Goal: Task Accomplishment & Management: Use online tool/utility

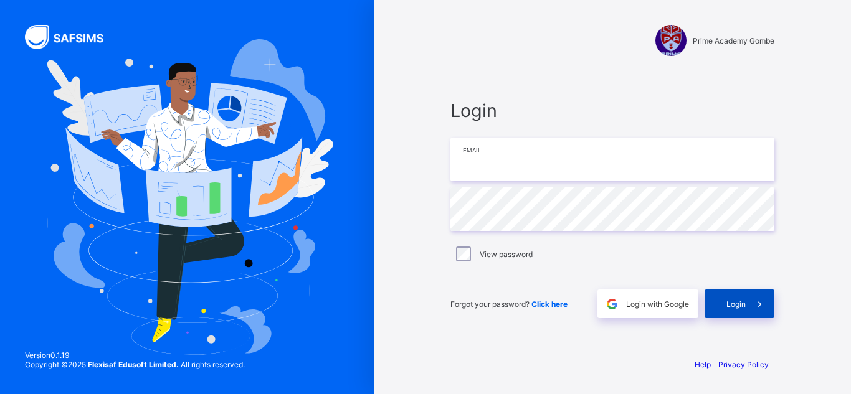
type input "**********"
click at [759, 308] on icon at bounding box center [759, 304] width 13 height 12
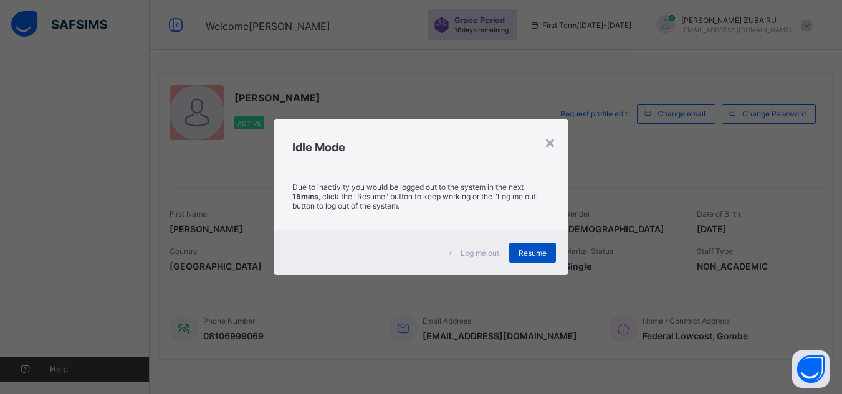
click at [545, 251] on span "Resume" at bounding box center [532, 253] width 28 height 9
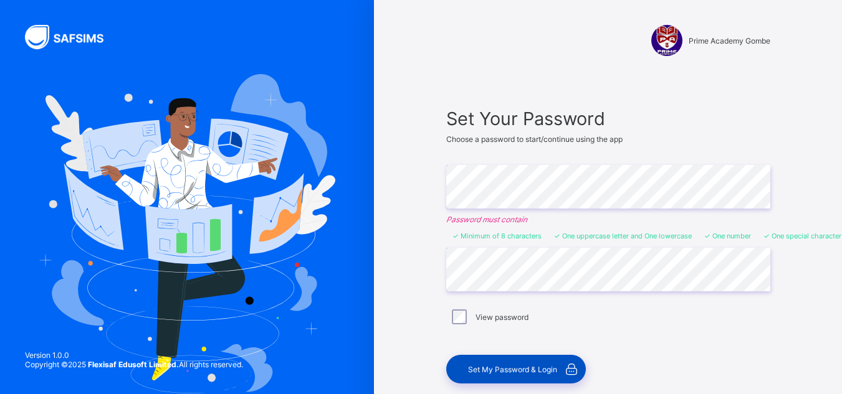
click at [501, 368] on span "Set My Password & Login" at bounding box center [512, 369] width 89 height 9
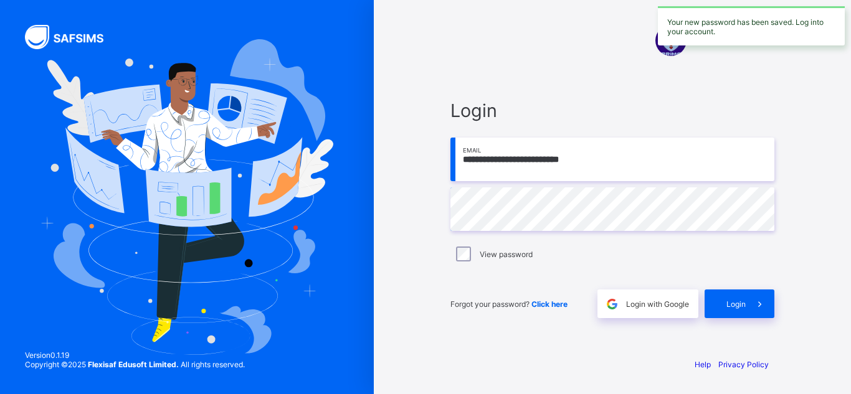
click at [619, 156] on input "**********" at bounding box center [612, 160] width 324 height 44
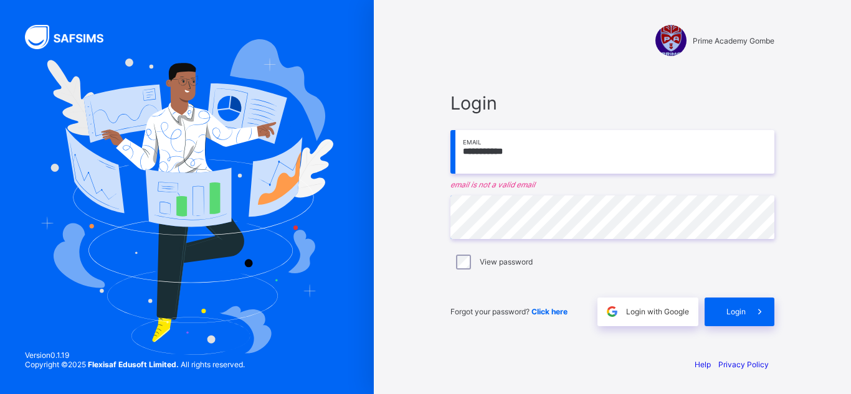
type input "**********"
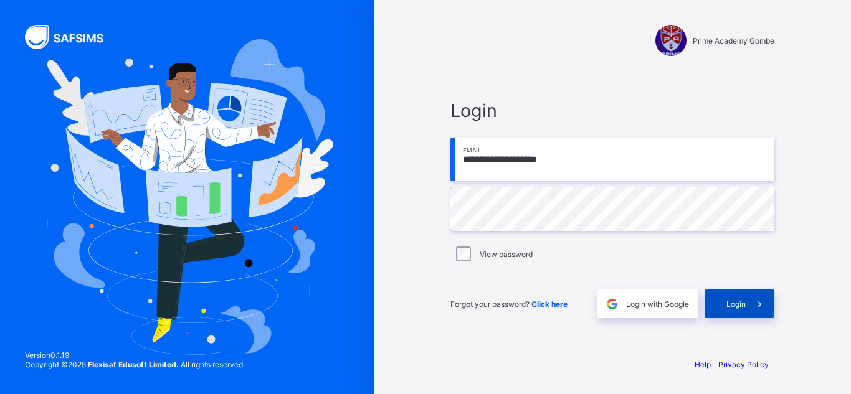
click at [739, 304] on span "Login" at bounding box center [735, 304] width 19 height 9
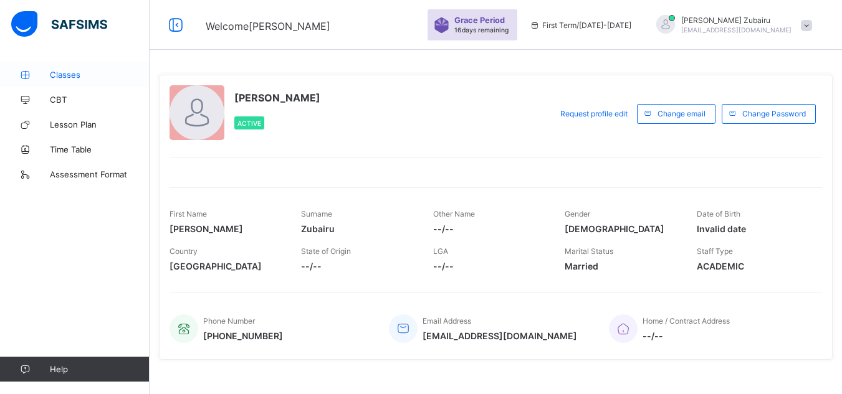
click at [77, 74] on span "Classes" at bounding box center [100, 75] width 100 height 10
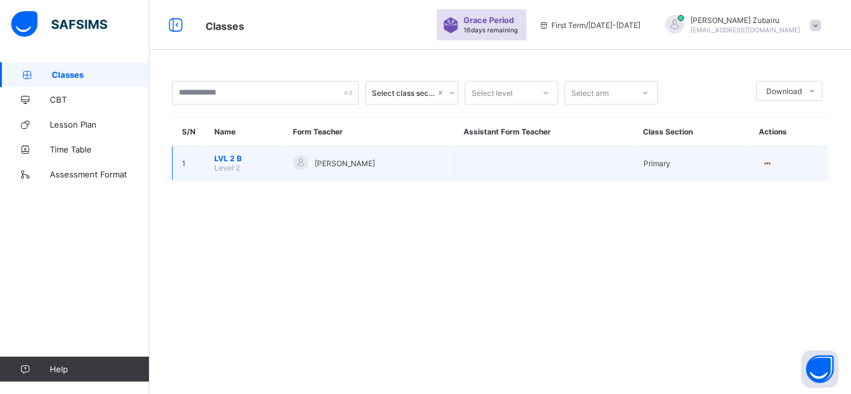
click at [232, 152] on td "LVL 2 B Level 2" at bounding box center [244, 163] width 79 height 34
click at [229, 157] on span "LVL 2 B" at bounding box center [244, 158] width 60 height 9
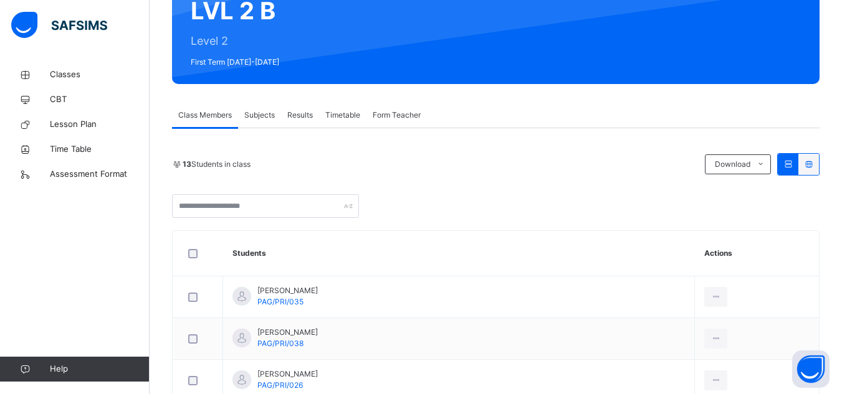
scroll to position [156, 0]
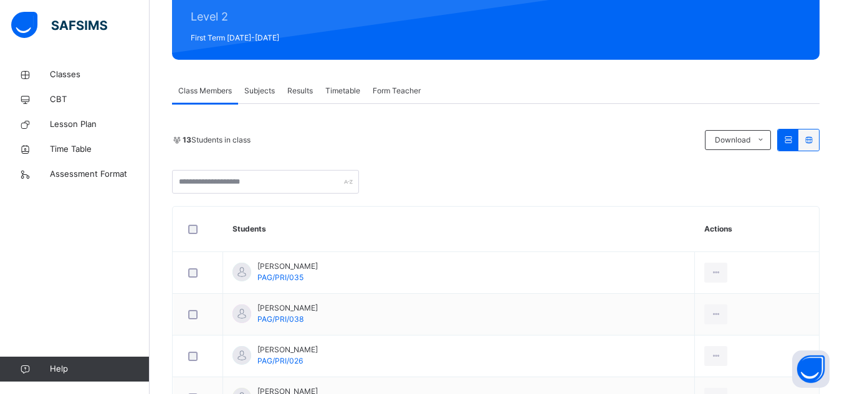
click at [299, 92] on span "Results" at bounding box center [300, 90] width 26 height 11
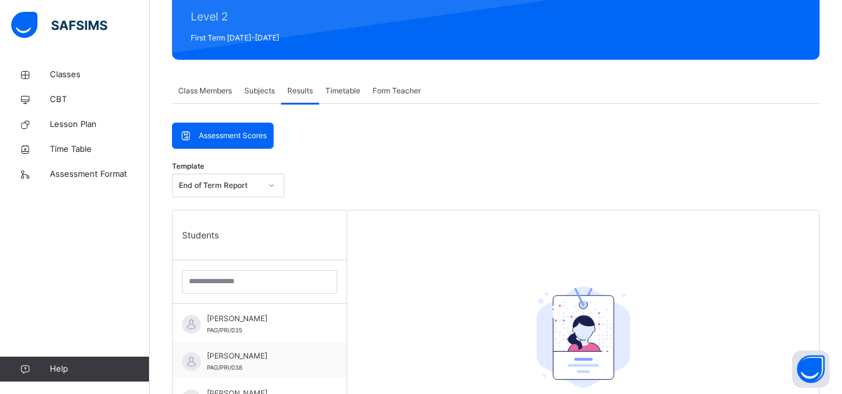
click at [243, 135] on span "Assessment Scores" at bounding box center [233, 135] width 68 height 11
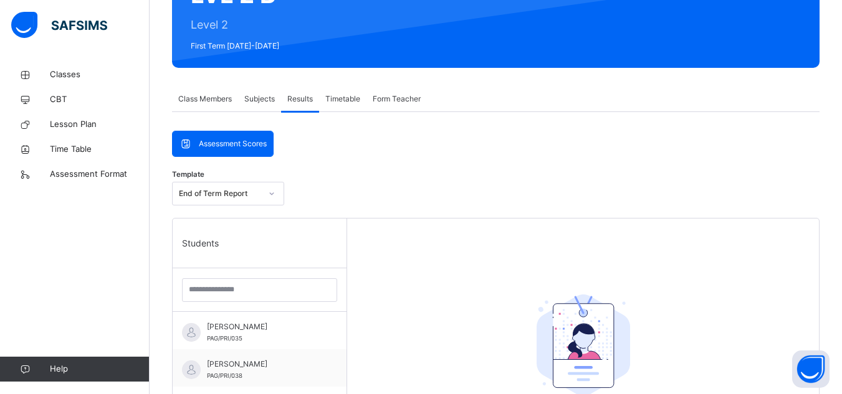
scroll to position [145, 0]
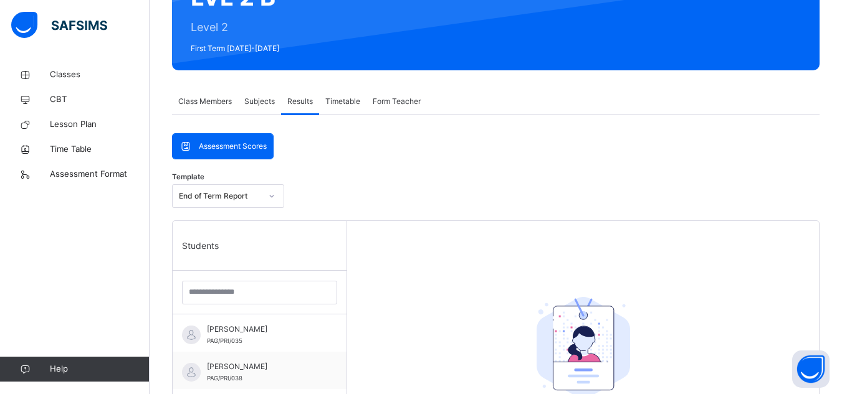
click at [260, 107] on span "Subjects" at bounding box center [259, 101] width 31 height 11
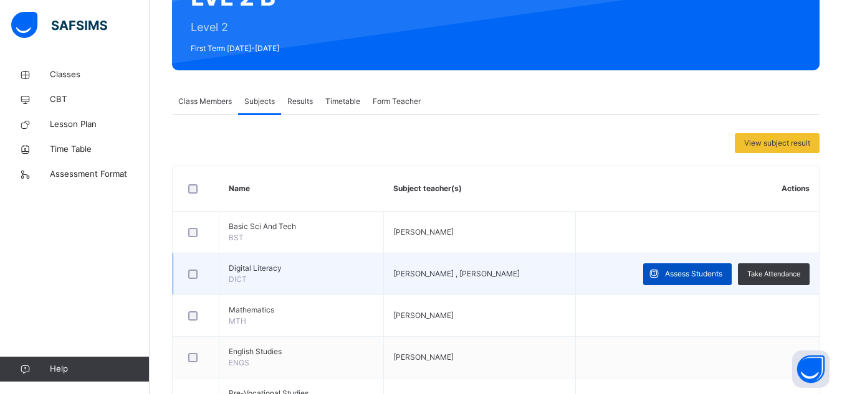
click at [690, 268] on div "Assess Students" at bounding box center [687, 274] width 88 height 22
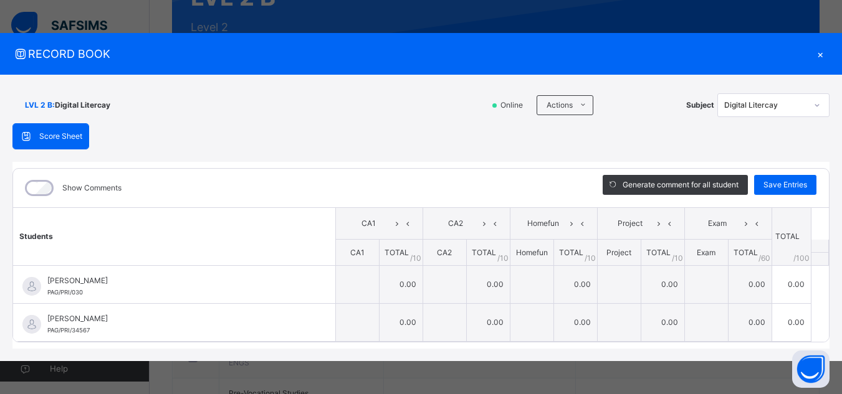
click at [817, 52] on div "×" at bounding box center [819, 53] width 19 height 17
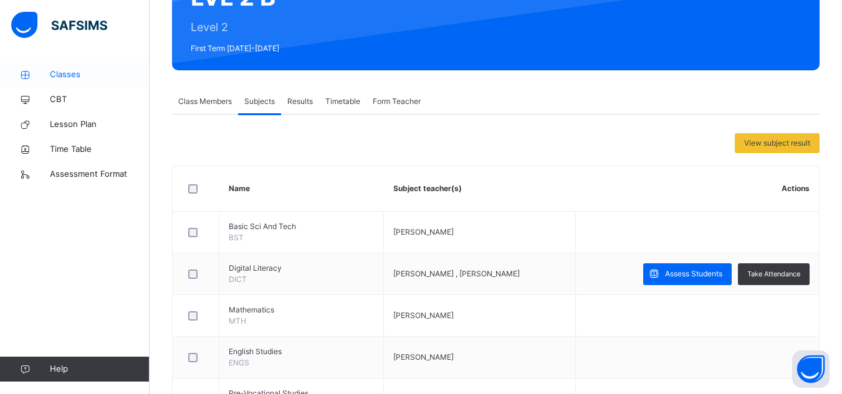
click at [74, 74] on span "Classes" at bounding box center [100, 75] width 100 height 12
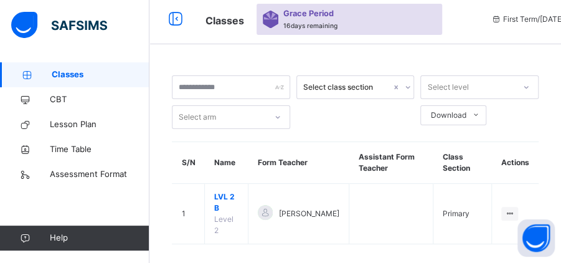
scroll to position [6, 0]
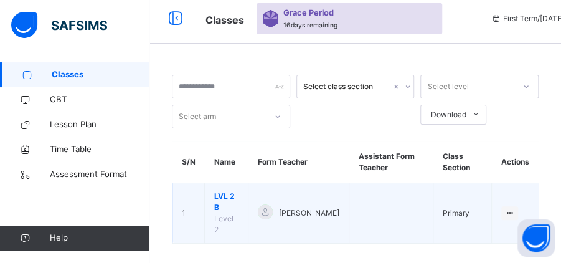
click at [221, 194] on span "LVL 2 B" at bounding box center [226, 202] width 24 height 22
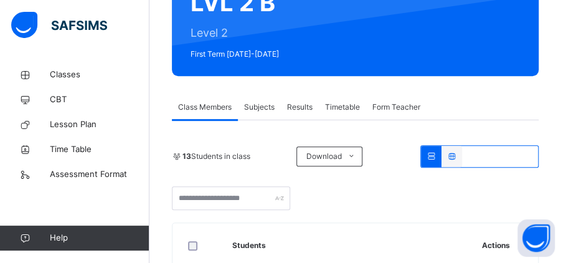
scroll to position [136, 0]
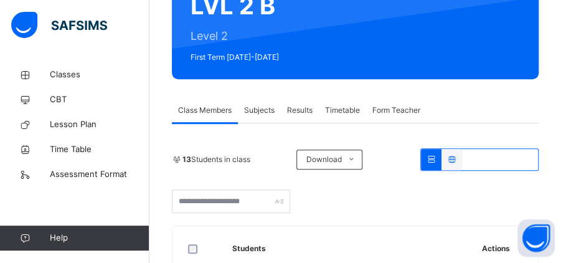
click at [263, 113] on span "Subjects" at bounding box center [259, 110] width 31 height 11
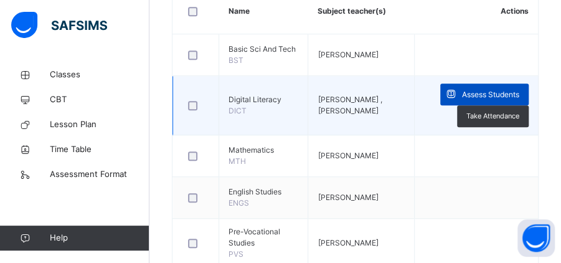
scroll to position [323, 0]
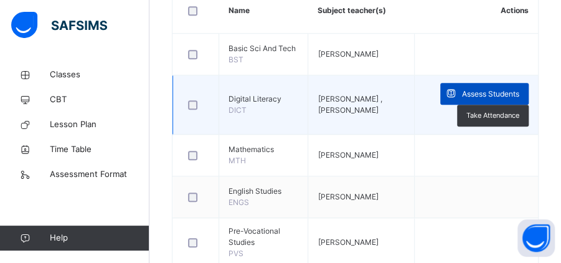
click at [457, 90] on icon at bounding box center [451, 94] width 13 height 14
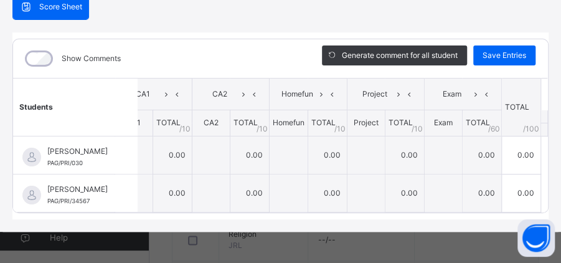
scroll to position [0, 0]
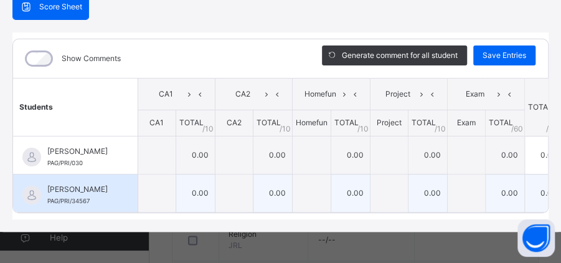
click at [110, 184] on span "[PERSON_NAME]" at bounding box center [78, 189] width 62 height 11
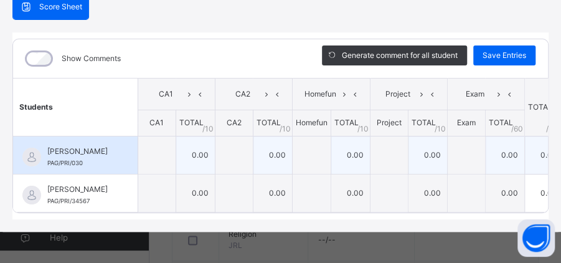
click at [110, 146] on div "Fatima Dili Aliyu PAG/PRI/030" at bounding box center [78, 157] width 62 height 22
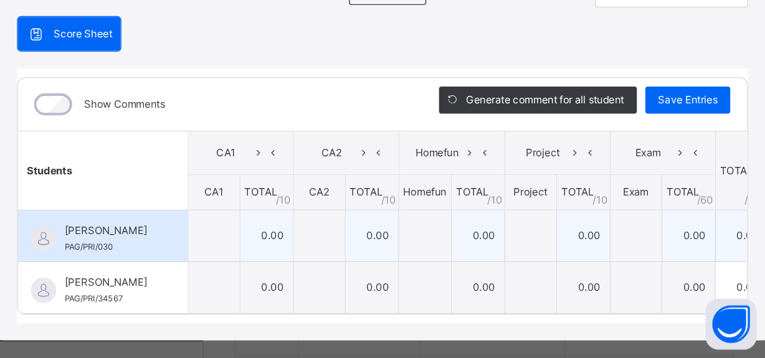
scroll to position [31, 0]
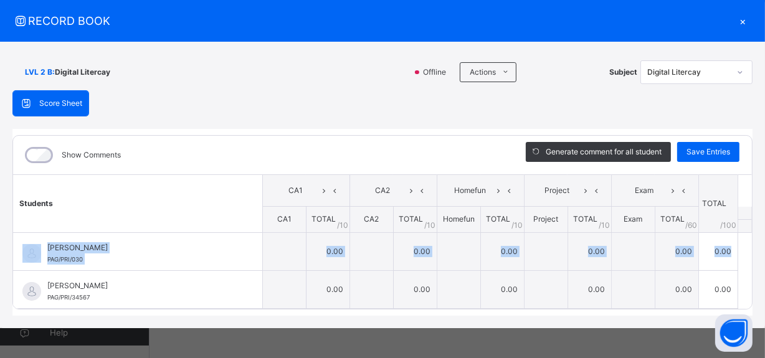
drag, startPoint x: 742, startPoint y: 213, endPoint x: 741, endPoint y: 248, distance: 34.9
click at [741, 248] on table "Students CA1 CA2 Homefun Project Exam TOTAL /100 Comment CA1 TOTAL / 10 CA2 TOT…" at bounding box center [382, 241] width 739 height 135
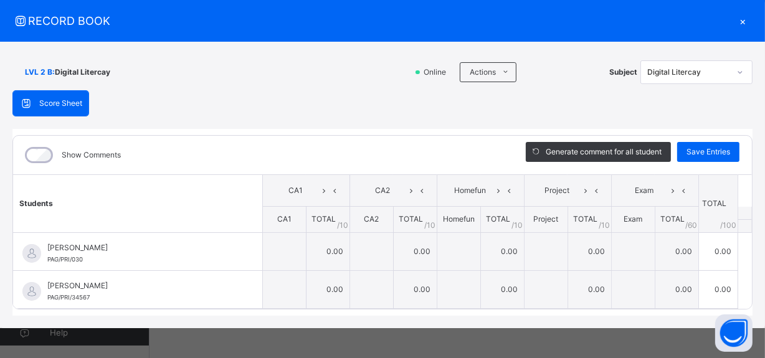
click at [247, 160] on div "Show Comments" at bounding box center [260, 155] width 494 height 39
click at [734, 21] on div "×" at bounding box center [743, 20] width 19 height 17
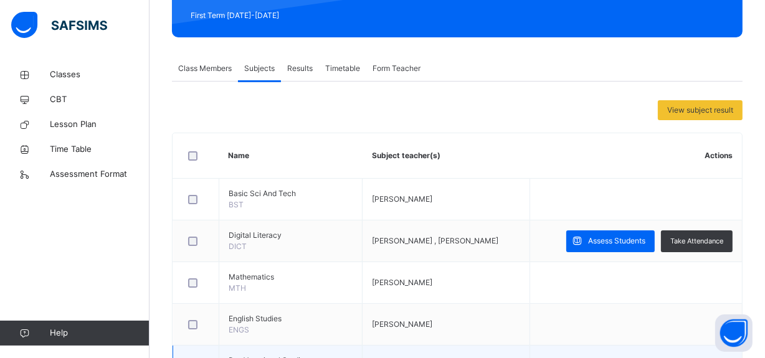
scroll to position [159, 0]
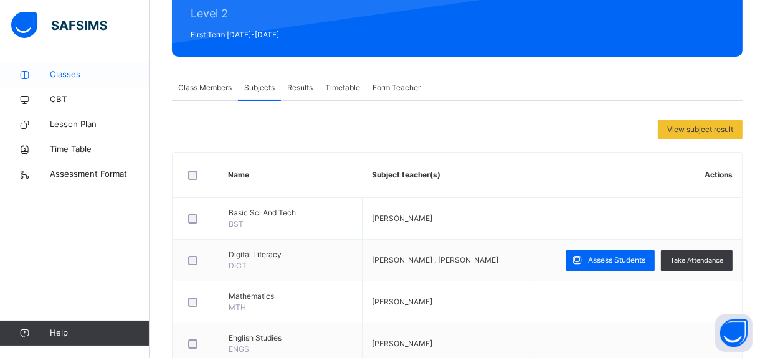
click at [98, 78] on span "Classes" at bounding box center [100, 75] width 100 height 12
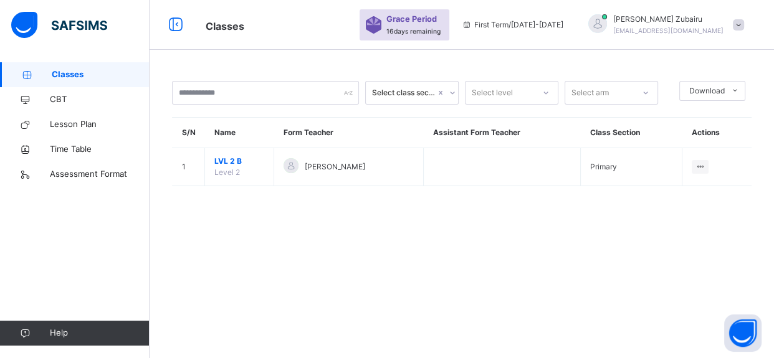
click at [228, 159] on span "LVL 2 B" at bounding box center [239, 161] width 50 height 11
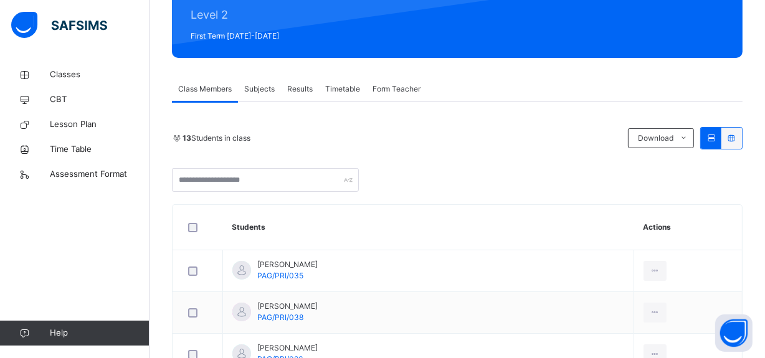
scroll to position [131, 0]
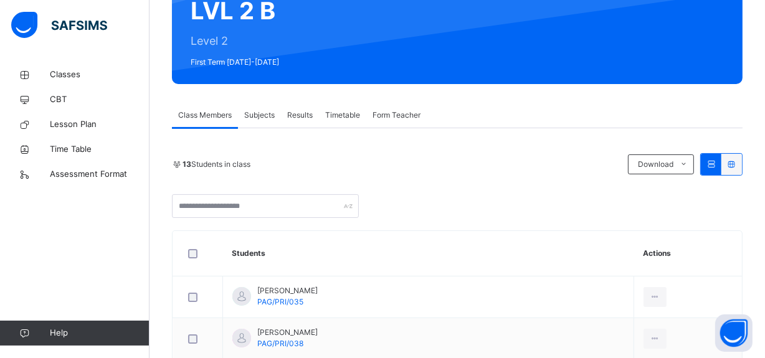
click at [270, 116] on span "Subjects" at bounding box center [259, 115] width 31 height 11
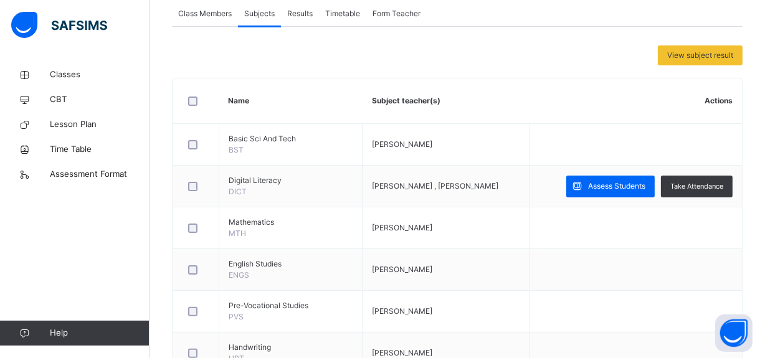
scroll to position [236, 0]
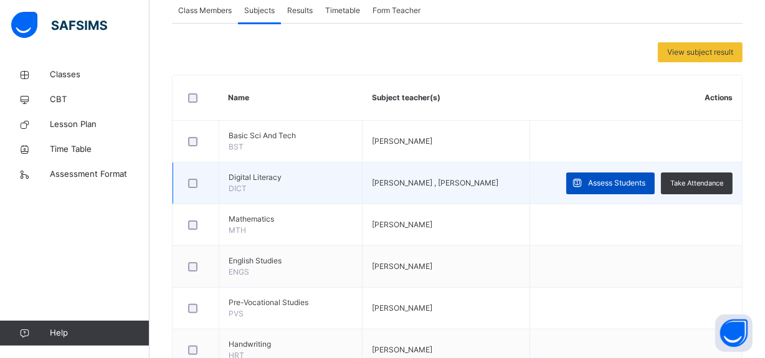
click at [575, 186] on span at bounding box center [577, 184] width 22 height 22
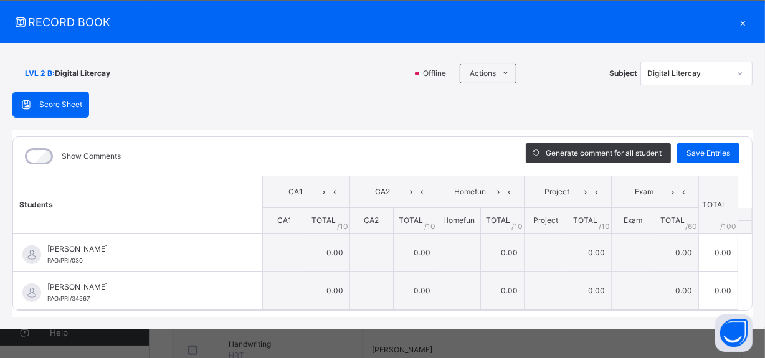
scroll to position [31, 0]
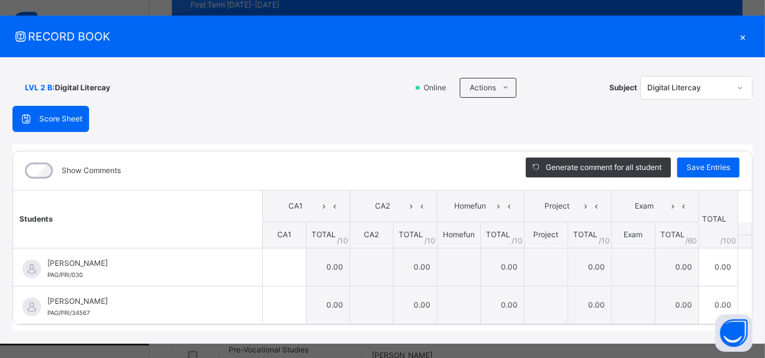
scroll to position [31, 0]
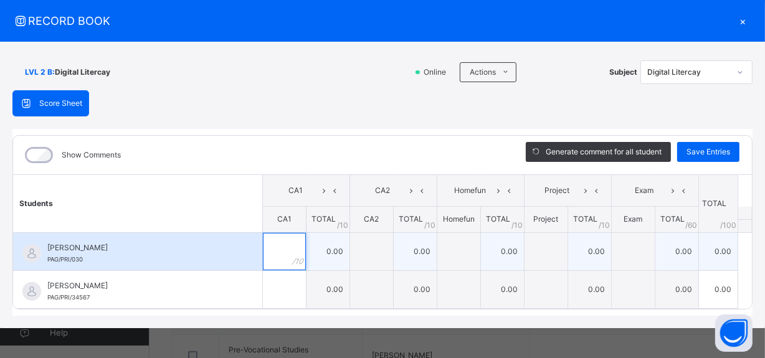
click at [280, 246] on input "text" at bounding box center [284, 251] width 43 height 37
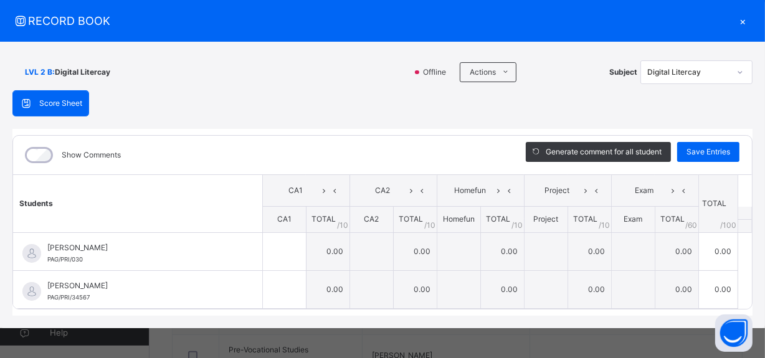
click at [740, 18] on div "×" at bounding box center [743, 20] width 19 height 17
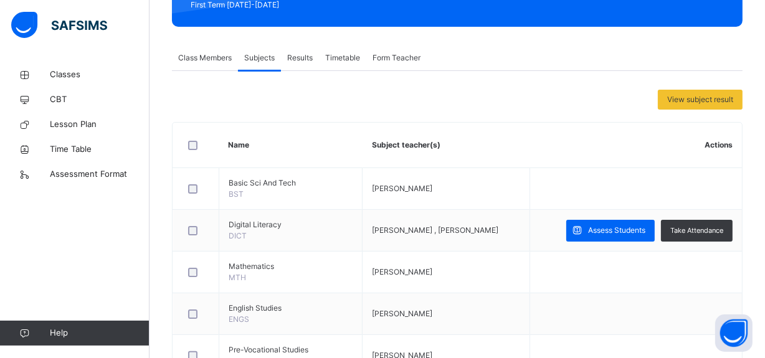
click at [292, 55] on span "Results" at bounding box center [300, 57] width 26 height 11
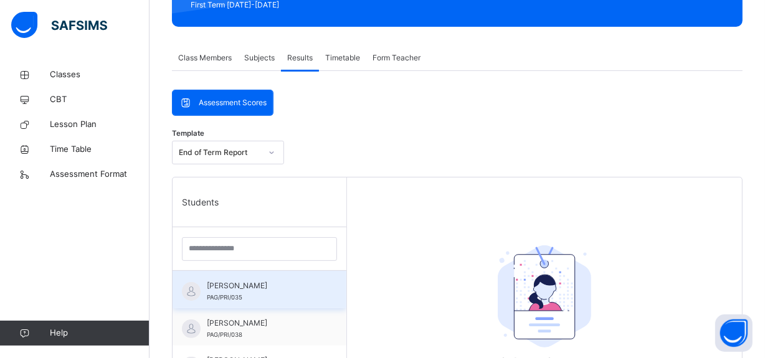
click at [302, 295] on div "[PERSON_NAME] Adamu PAG/PRI/035" at bounding box center [263, 291] width 112 height 22
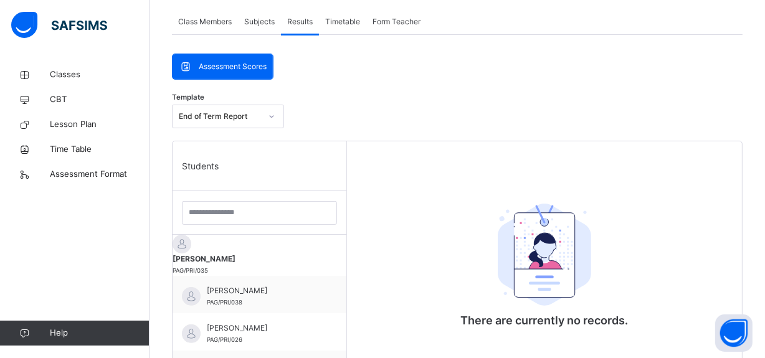
scroll to position [217, 0]
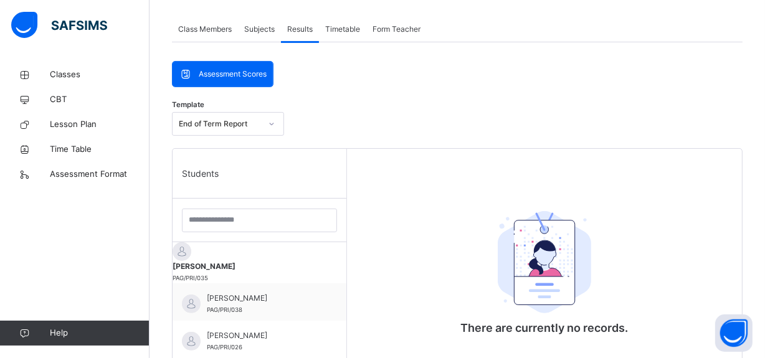
click at [245, 69] on span "Assessment Scores" at bounding box center [233, 74] width 68 height 11
click at [239, 74] on span "Assessment Scores" at bounding box center [233, 74] width 68 height 11
click at [343, 29] on span "Timetable" at bounding box center [342, 29] width 35 height 11
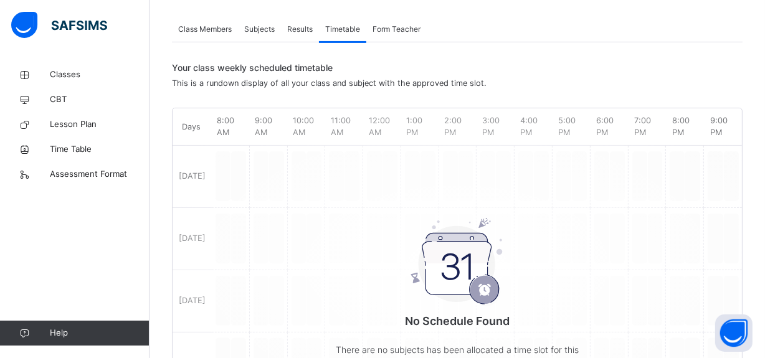
click at [295, 28] on span "Results" at bounding box center [300, 29] width 26 height 11
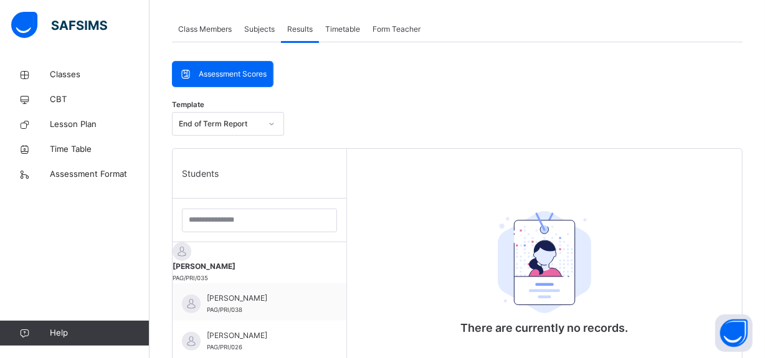
click at [258, 74] on span "Assessment Scores" at bounding box center [233, 74] width 68 height 11
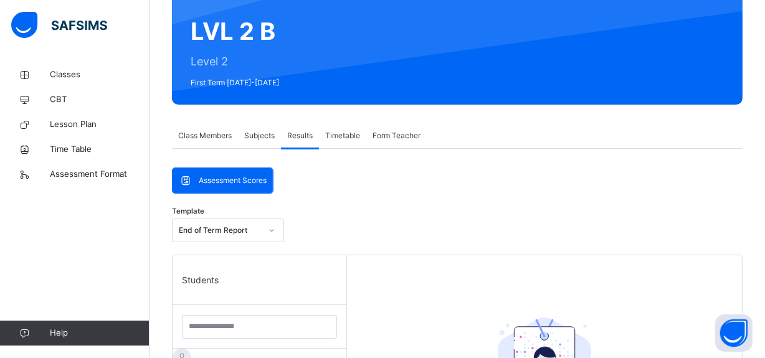
scroll to position [94, 0]
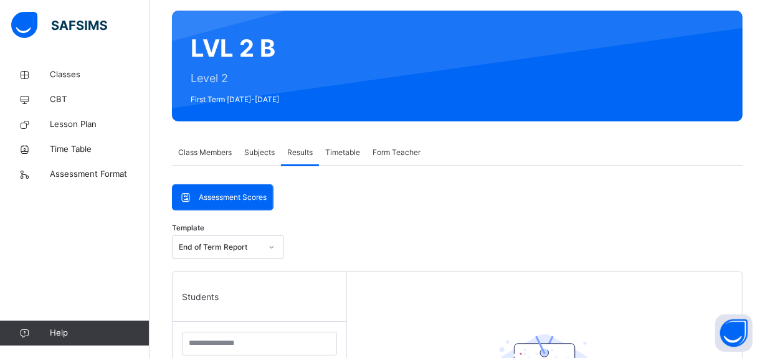
click at [265, 157] on span "Subjects" at bounding box center [259, 152] width 31 height 11
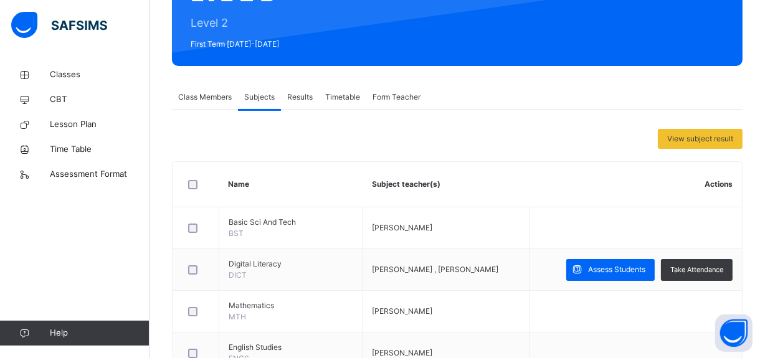
scroll to position [151, 0]
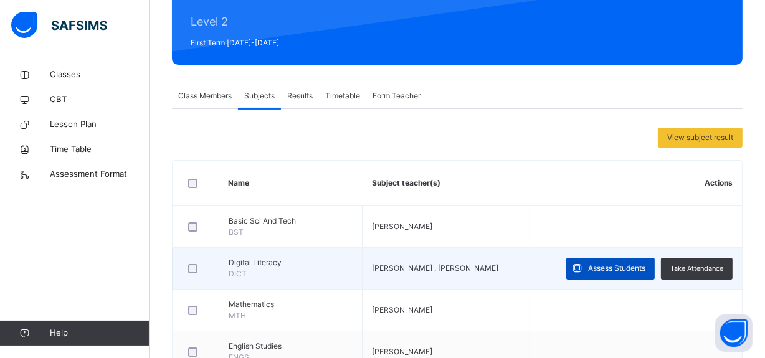
click at [609, 263] on span "Assess Students" at bounding box center [616, 268] width 57 height 11
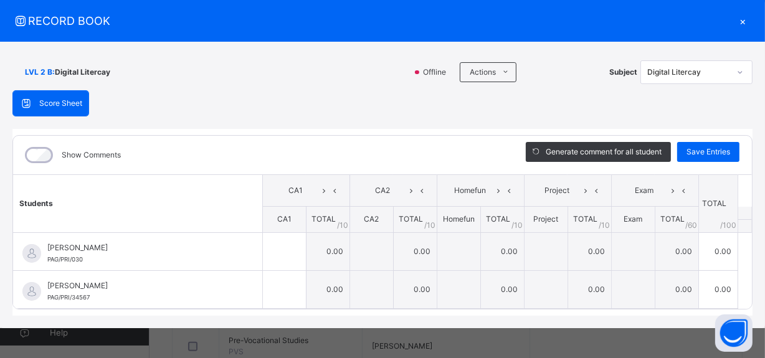
scroll to position [0, 0]
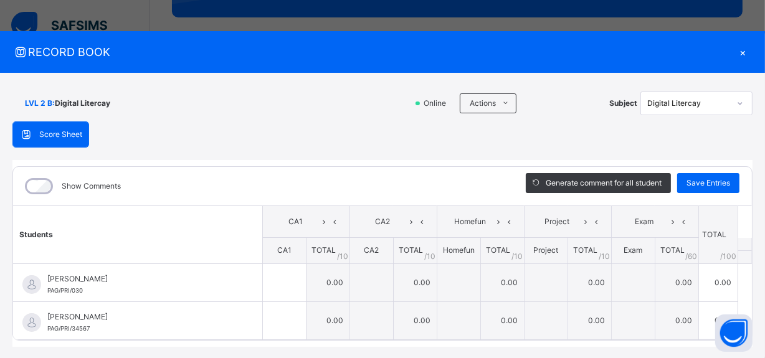
click at [76, 140] on div "Score Sheet" at bounding box center [50, 134] width 75 height 25
click at [735, 50] on div "×" at bounding box center [743, 52] width 19 height 17
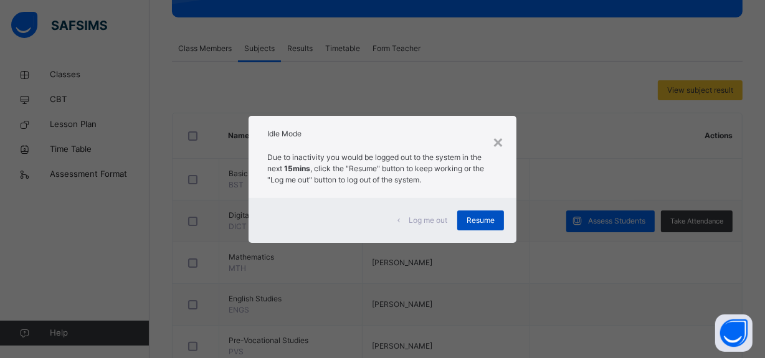
click at [487, 216] on span "Resume" at bounding box center [481, 220] width 28 height 11
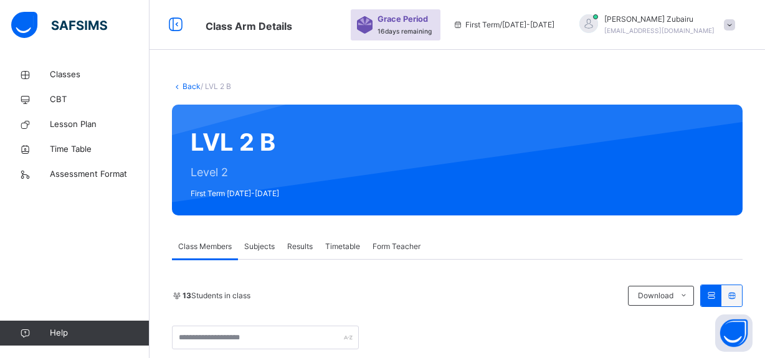
scroll to position [198, 0]
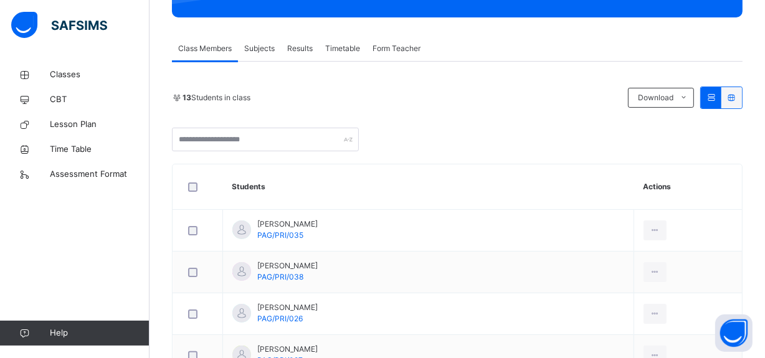
click at [262, 56] on div "Subjects" at bounding box center [259, 48] width 43 height 25
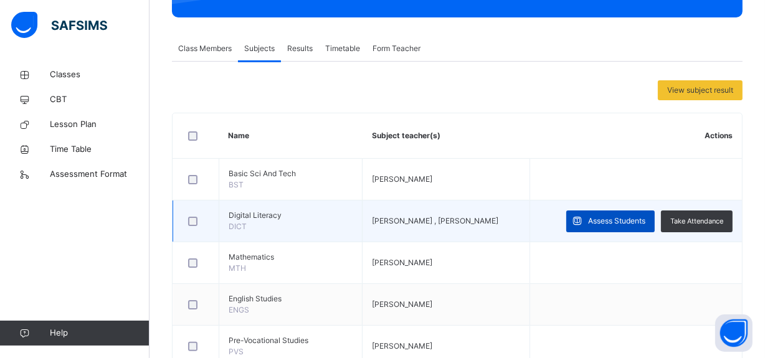
click at [588, 226] on span at bounding box center [577, 222] width 22 height 22
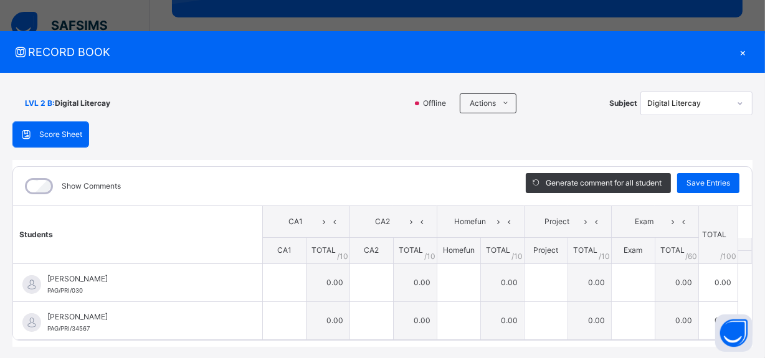
scroll to position [31, 0]
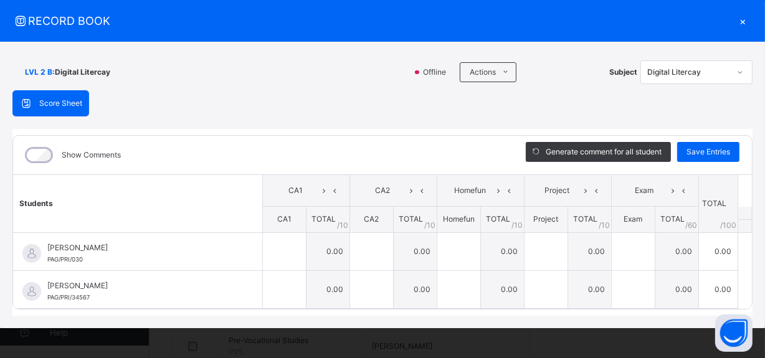
click at [734, 19] on div "×" at bounding box center [743, 20] width 19 height 17
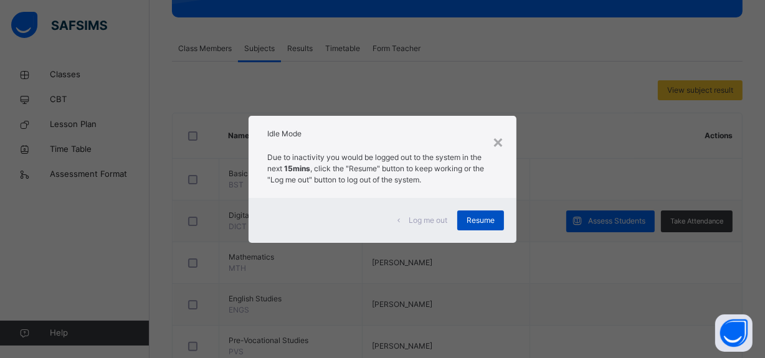
click at [488, 218] on span "Resume" at bounding box center [481, 220] width 28 height 11
